Goal: Information Seeking & Learning: Learn about a topic

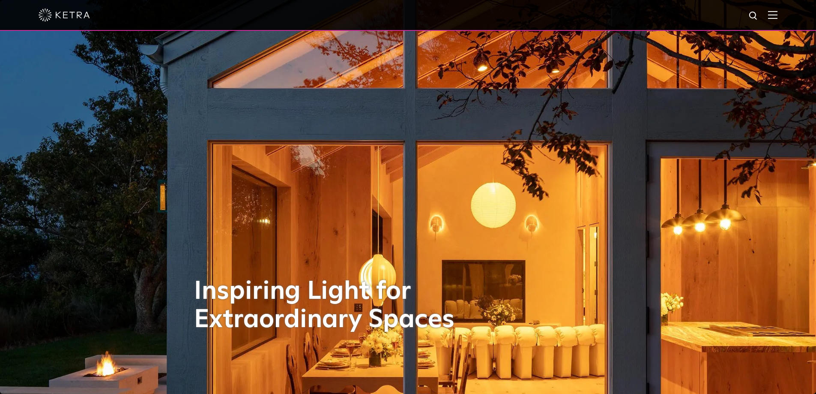
click at [778, 18] on img at bounding box center [772, 15] width 9 height 8
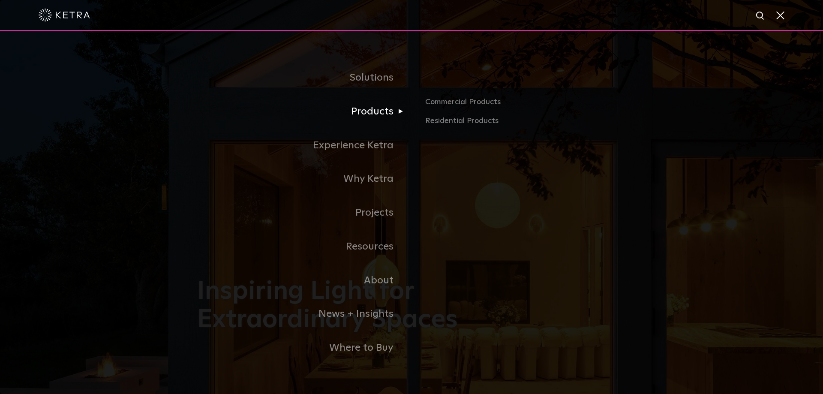
click at [365, 117] on link "Products" at bounding box center [304, 112] width 214 height 34
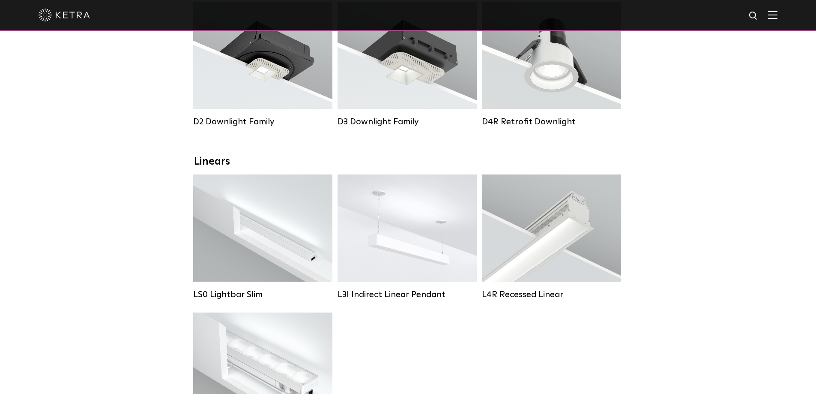
scroll to position [129, 0]
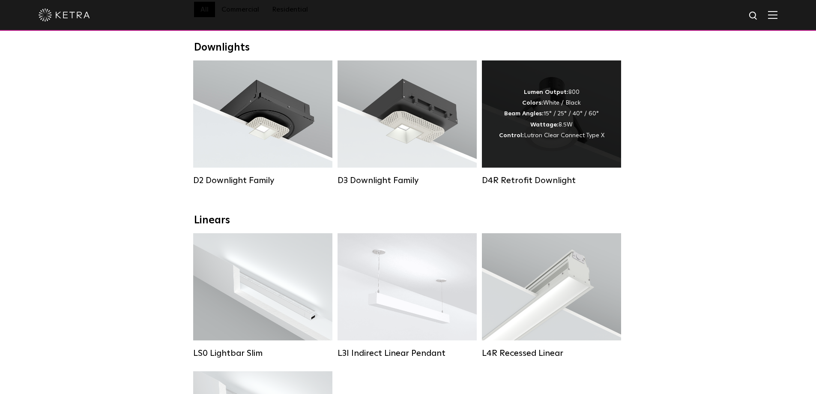
click at [539, 113] on div "Lumen Output: 800 Colors: White / Black Beam Angles: 15° / 25° / 40° / 60° Watt…" at bounding box center [551, 114] width 105 height 54
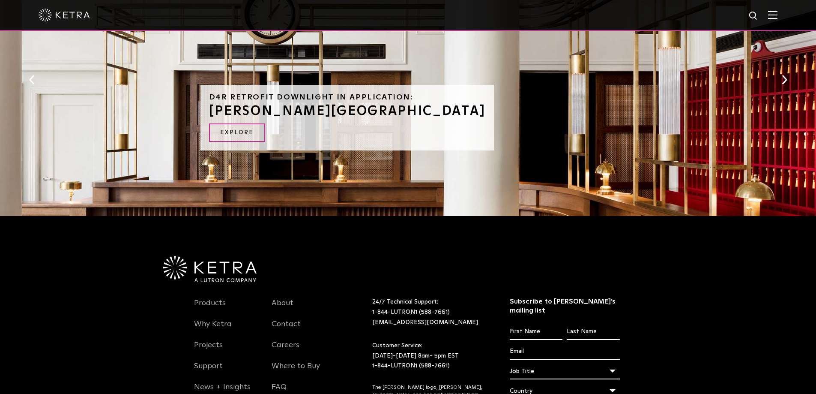
scroll to position [414, 0]
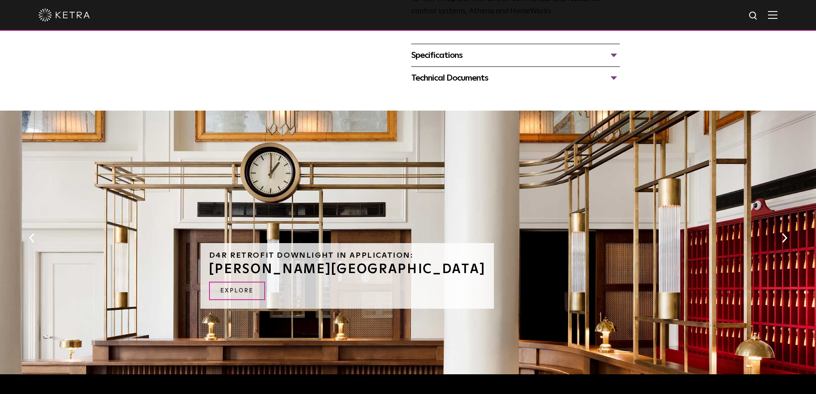
click at [782, 239] on button "Next" at bounding box center [784, 237] width 9 height 11
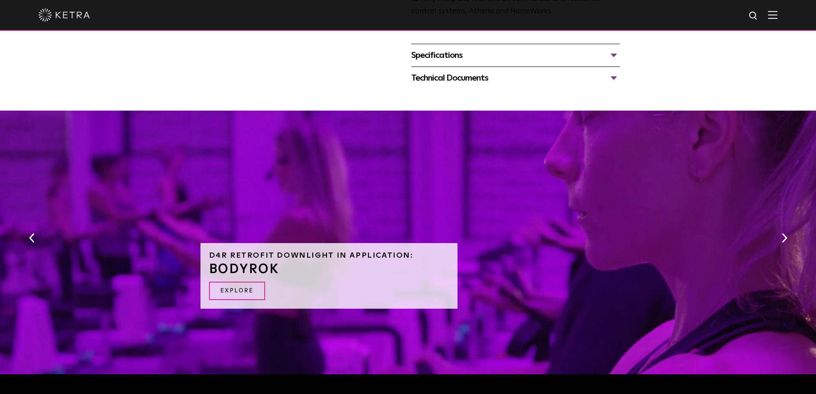
click at [782, 239] on button "Next" at bounding box center [784, 237] width 9 height 11
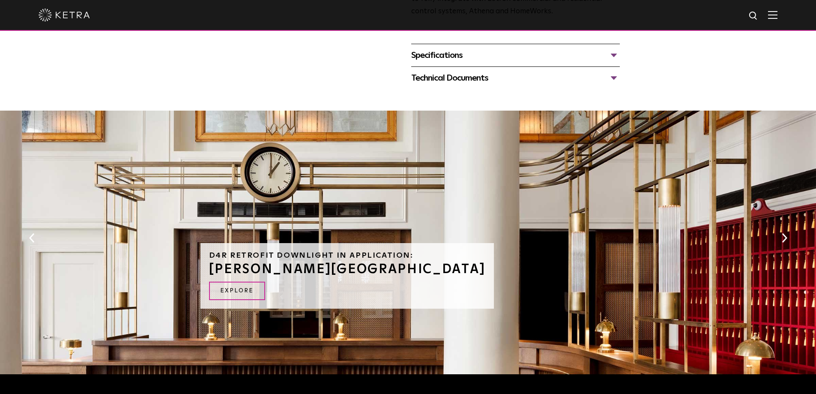
click at [782, 239] on button "Next" at bounding box center [784, 237] width 9 height 11
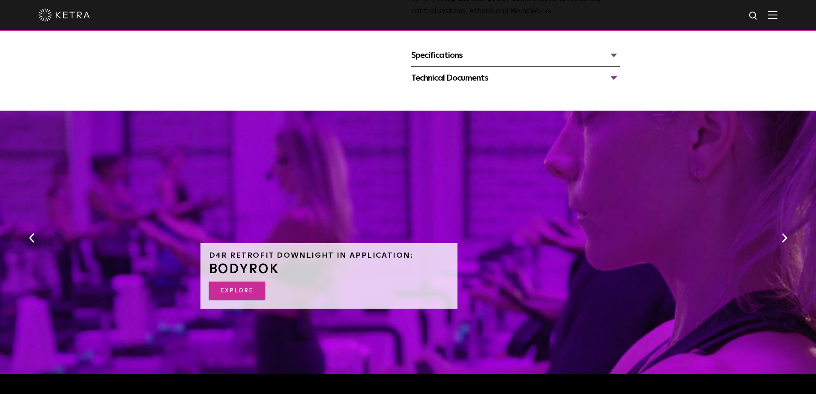
click at [226, 287] on link "Explore" at bounding box center [237, 290] width 56 height 18
